Goal: Obtain resource: Obtain resource

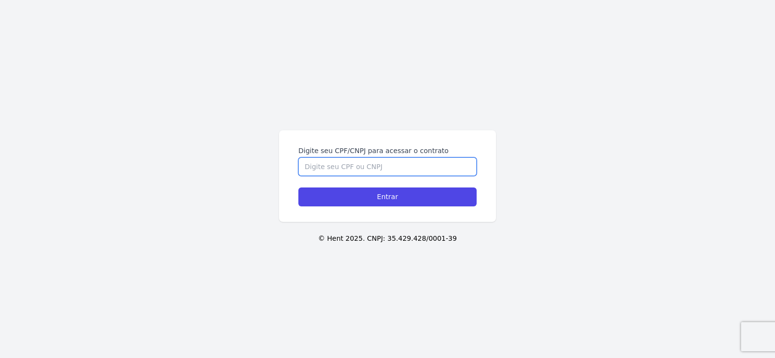
click at [332, 159] on input "Digite seu CPF/CNPJ para acessar o contrato" at bounding box center [388, 166] width 178 height 18
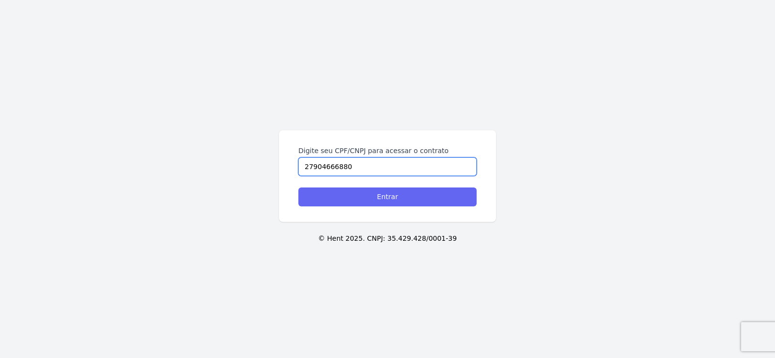
type input "27904666880"
click at [393, 198] on input "Entrar" at bounding box center [388, 197] width 178 height 19
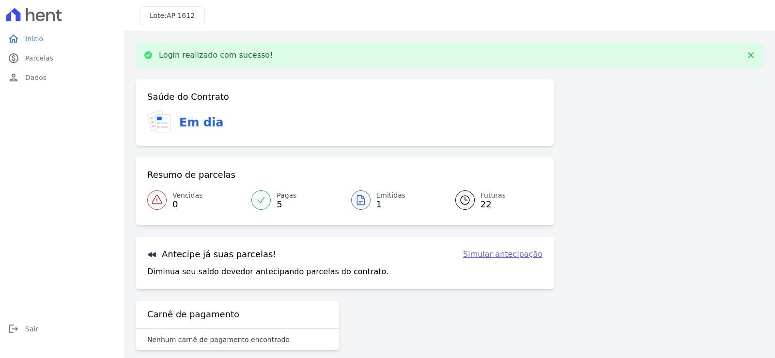
click at [356, 200] on icon at bounding box center [361, 200] width 12 height 12
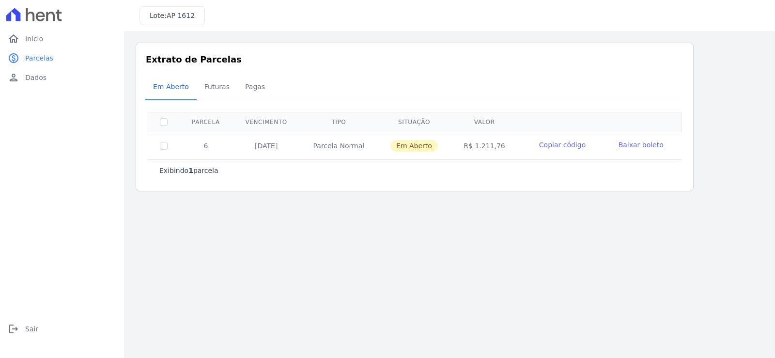
click at [630, 143] on span "Baixar boleto" at bounding box center [641, 145] width 45 height 8
